Goal: Communication & Community: Connect with others

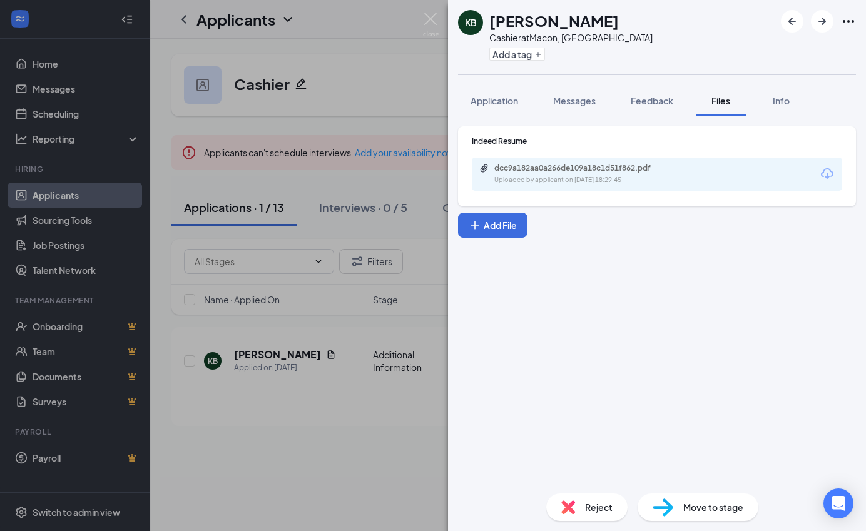
click at [179, 243] on div "KB [PERSON_NAME] Cashier at [GEOGRAPHIC_DATA], [GEOGRAPHIC_DATA] Add a tag Appl…" at bounding box center [433, 265] width 866 height 531
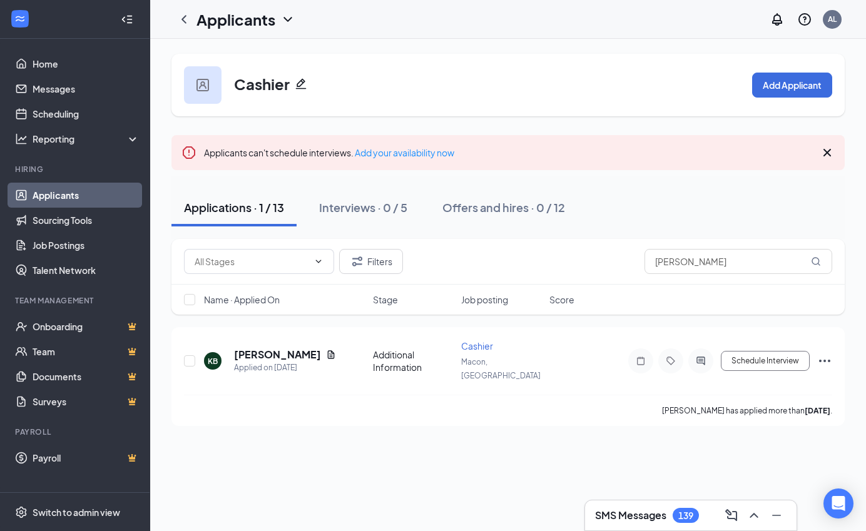
click at [114, 198] on link "Applicants" at bounding box center [86, 195] width 107 height 25
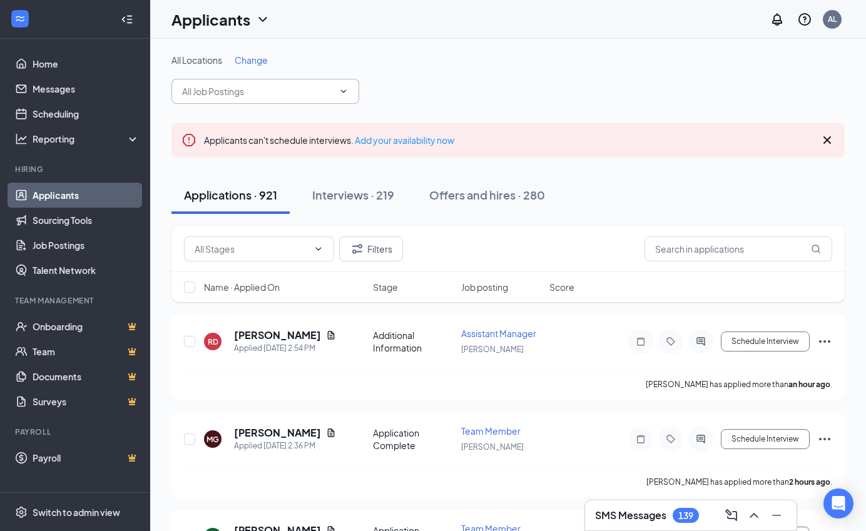
click at [236, 92] on input "text" at bounding box center [257, 91] width 151 height 14
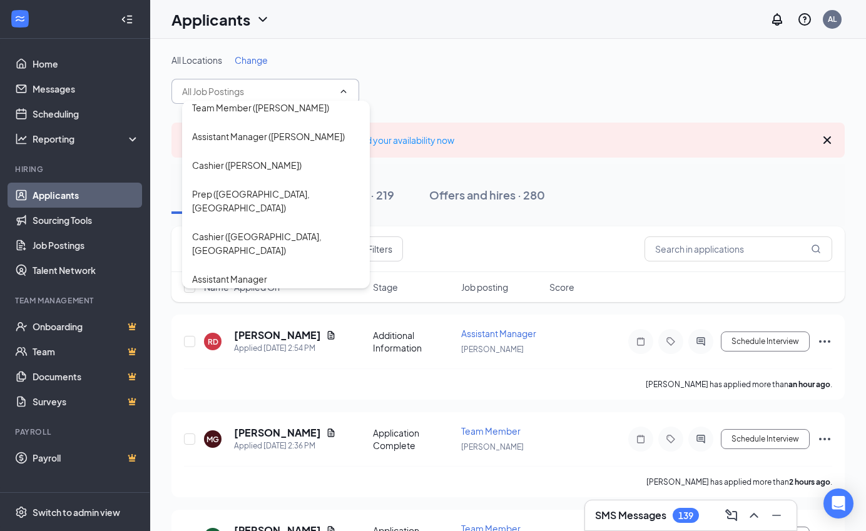
scroll to position [429, 0]
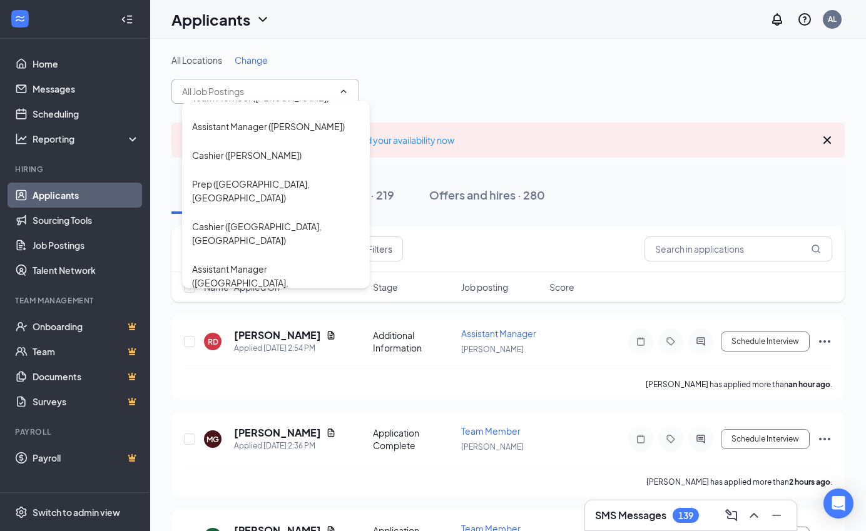
click at [266, 403] on div "General Manager ([GEOGRAPHIC_DATA], [GEOGRAPHIC_DATA])" at bounding box center [276, 423] width 168 height 41
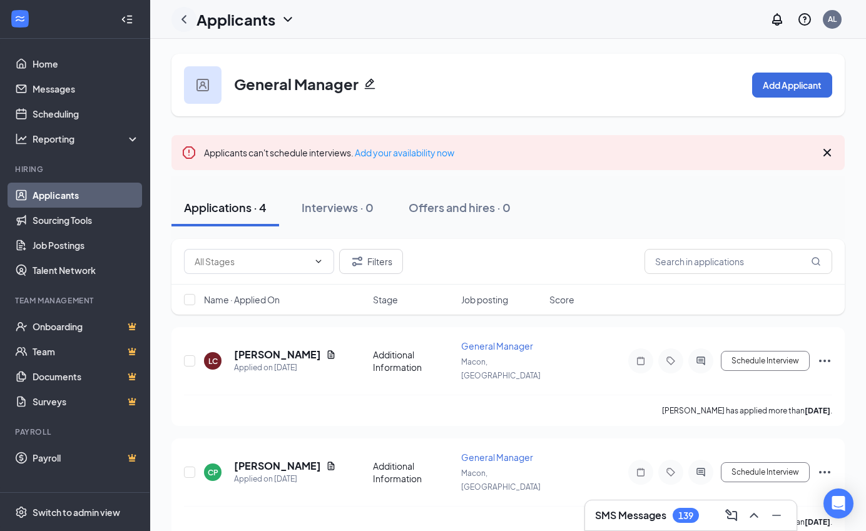
click at [186, 26] on div at bounding box center [183, 19] width 25 height 25
click at [185, 23] on icon "ChevronLeft" at bounding box center [183, 19] width 5 height 8
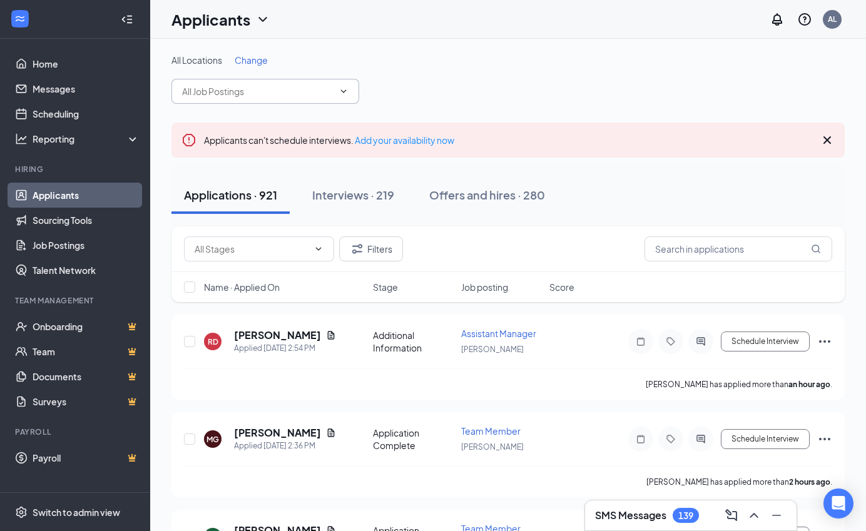
click at [251, 93] on input "text" at bounding box center [257, 91] width 151 height 14
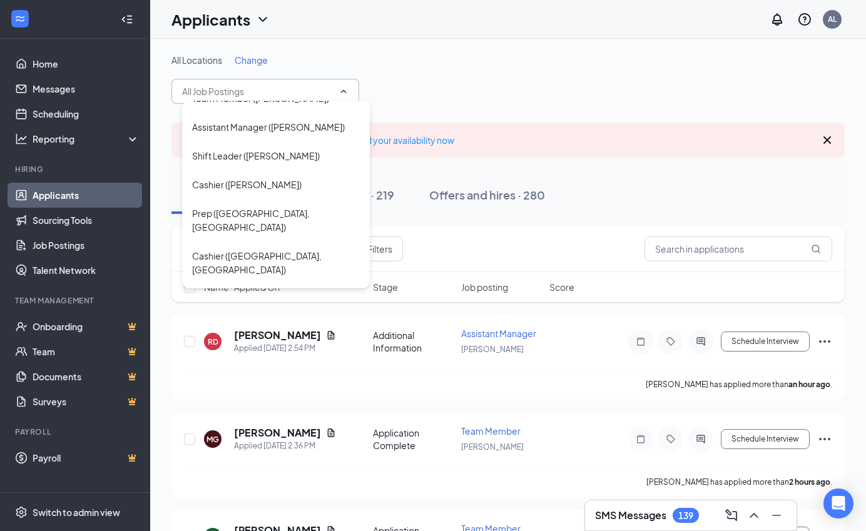
scroll to position [399, 0]
click at [275, 292] on div "Assistant Manager ([GEOGRAPHIC_DATA], [GEOGRAPHIC_DATA])" at bounding box center [276, 312] width 168 height 41
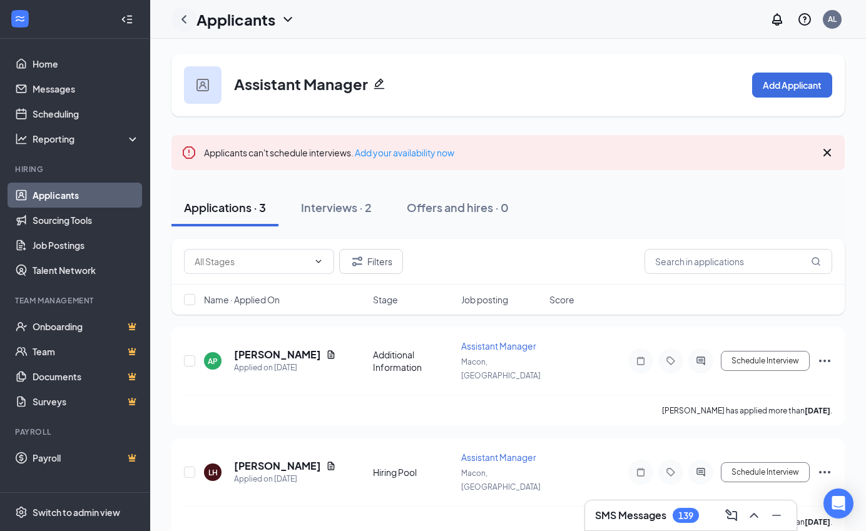
click at [186, 26] on icon "ChevronLeft" at bounding box center [183, 19] width 15 height 15
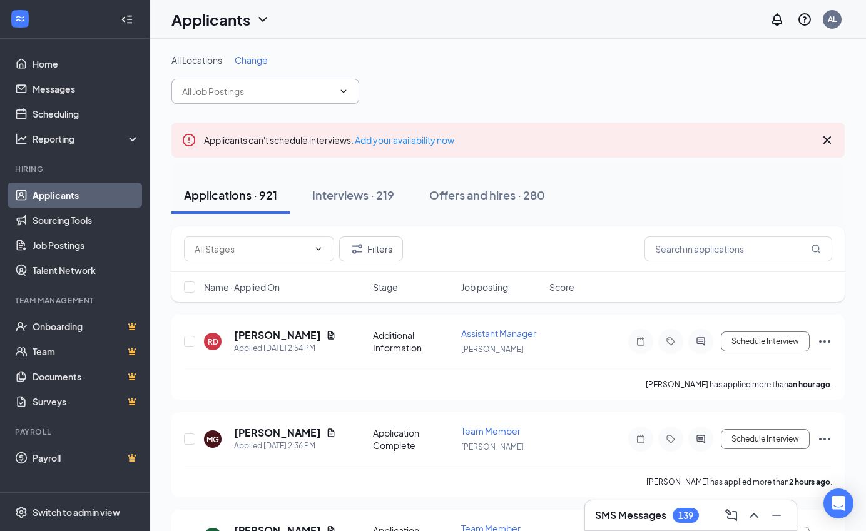
click at [266, 95] on input "text" at bounding box center [257, 91] width 151 height 14
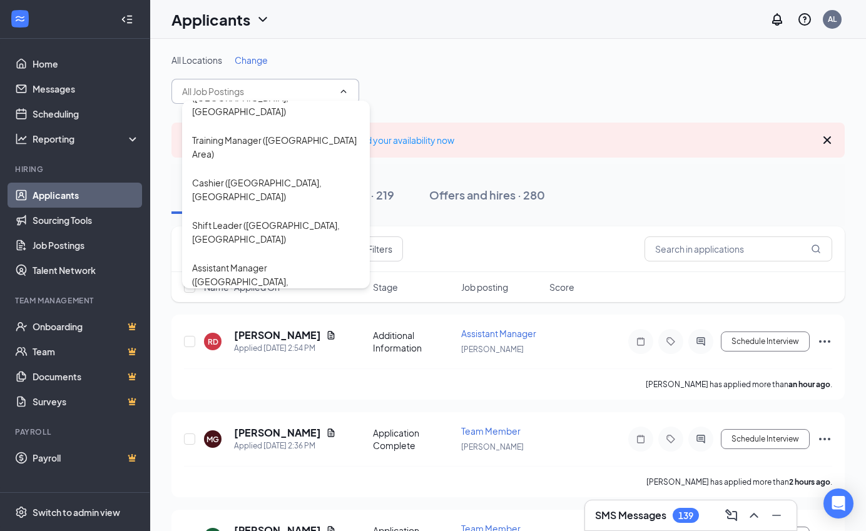
scroll to position [815, 0]
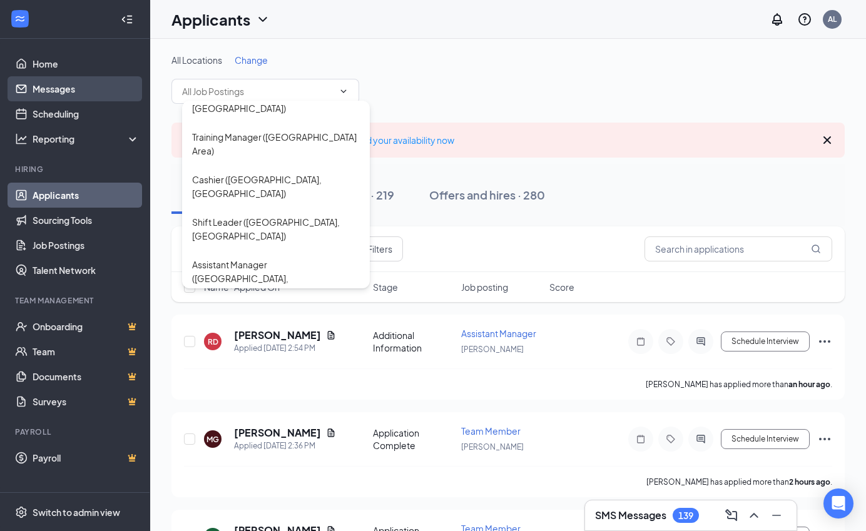
click at [80, 84] on link "Messages" at bounding box center [86, 88] width 107 height 25
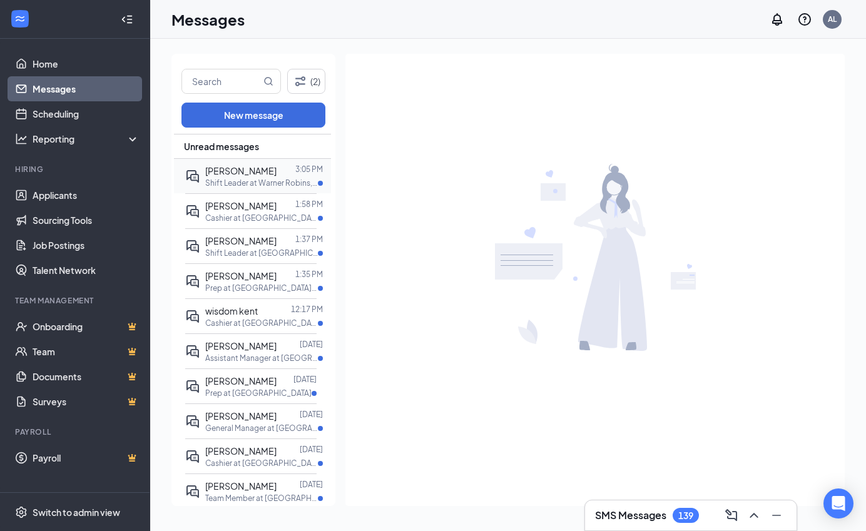
click at [276, 173] on div at bounding box center [285, 171] width 19 height 14
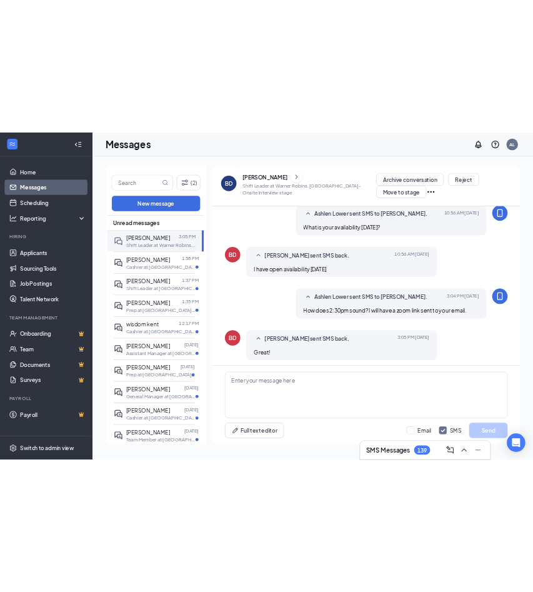
scroll to position [445, 0]
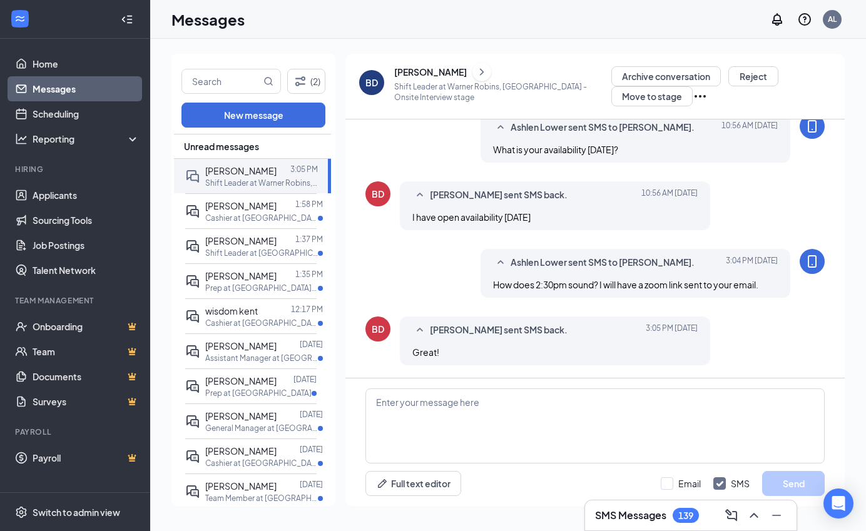
click at [367, 83] on div "BD" at bounding box center [371, 82] width 13 height 13
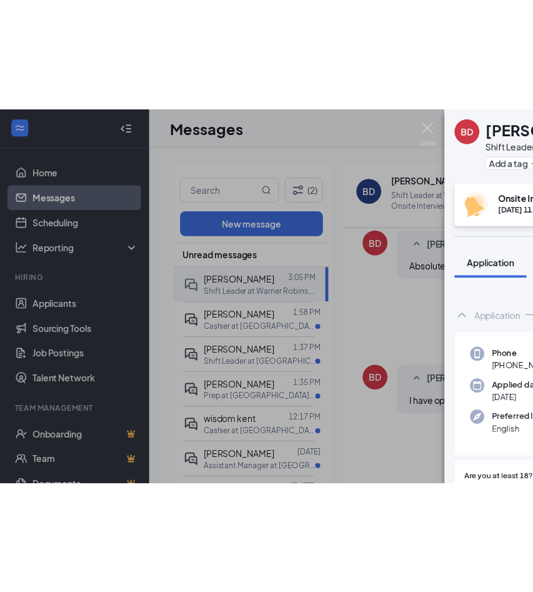
scroll to position [435, 0]
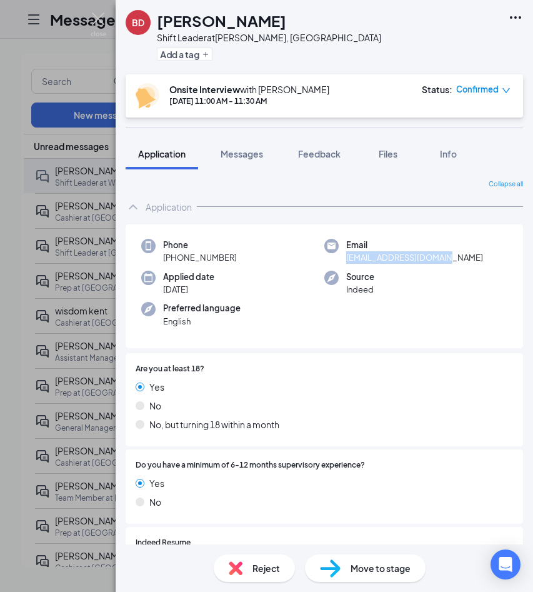
drag, startPoint x: 447, startPoint y: 258, endPoint x: 343, endPoint y: 260, distance: 103.2
click at [343, 260] on div "Email [EMAIL_ADDRESS][DOMAIN_NAME]" at bounding box center [416, 252] width 183 height 26
copy span "[EMAIL_ADDRESS][DOMAIN_NAME]"
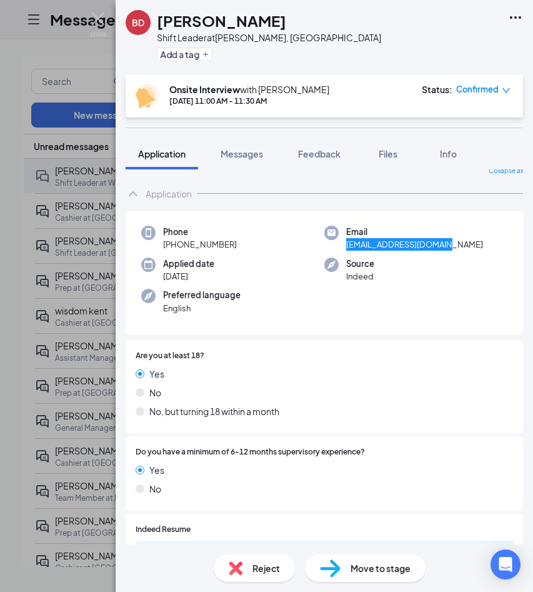
scroll to position [0, 0]
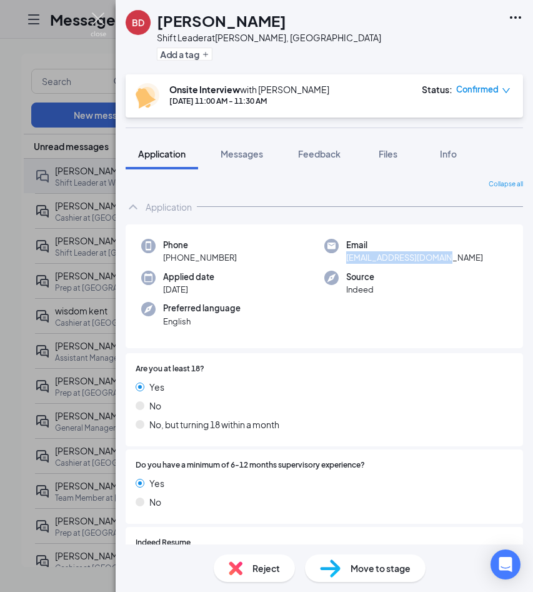
click at [100, 16] on img at bounding box center [99, 25] width 16 height 24
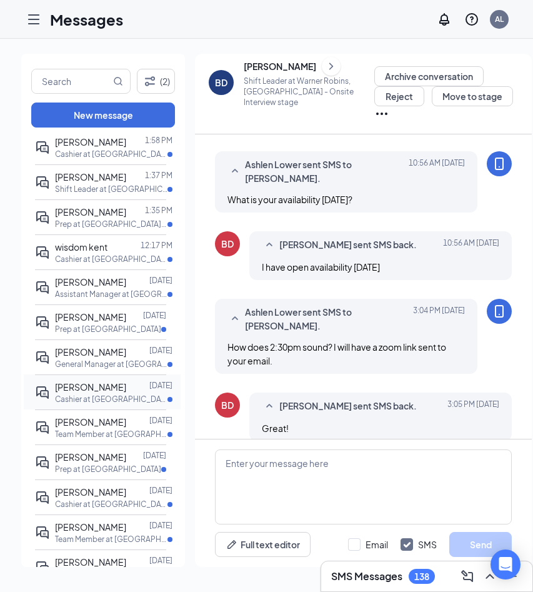
scroll to position [110, 0]
